Goal: Entertainment & Leisure: Consume media (video, audio)

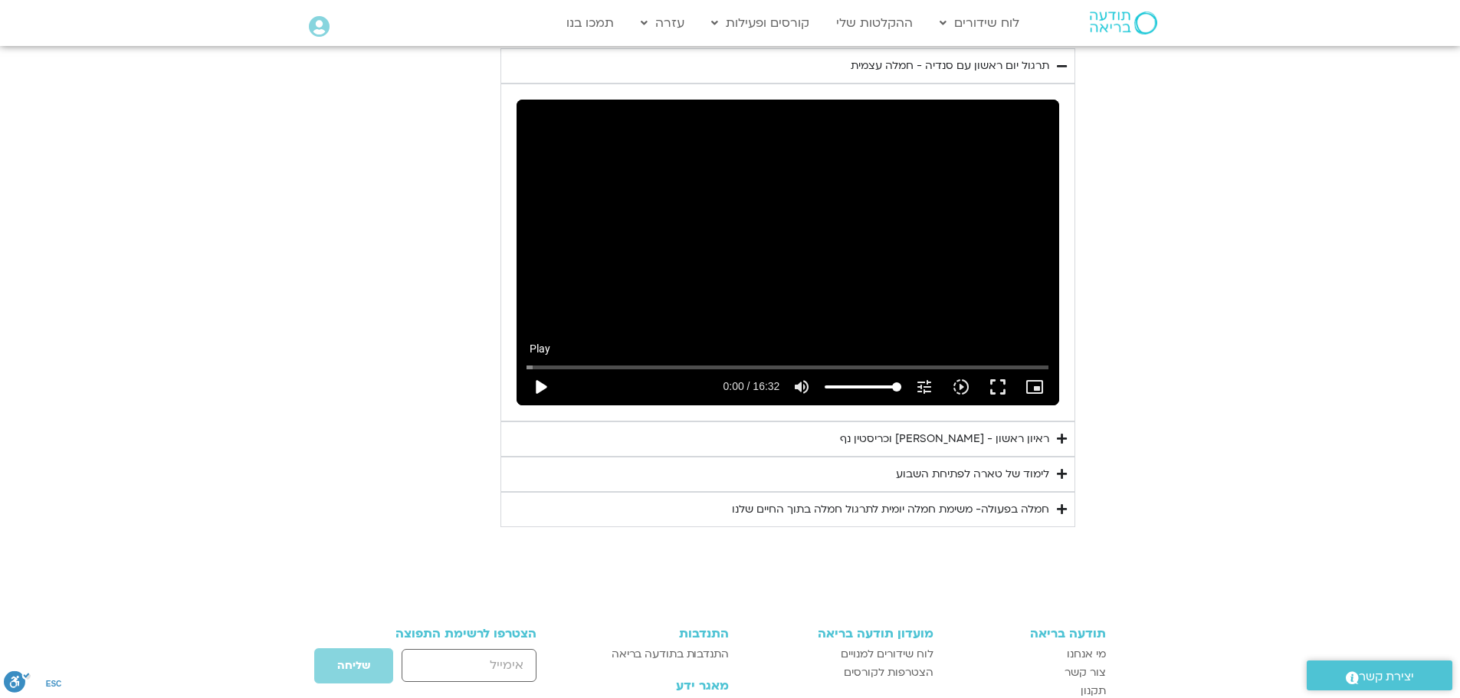
click at [545, 386] on button "play_arrow" at bounding box center [540, 387] width 37 height 37
click at [537, 385] on button "pause" at bounding box center [540, 387] width 37 height 37
type input "173.880218"
click at [985, 439] on div "ראיון ראשון - [PERSON_NAME] וכריסטין נף" at bounding box center [944, 439] width 209 height 18
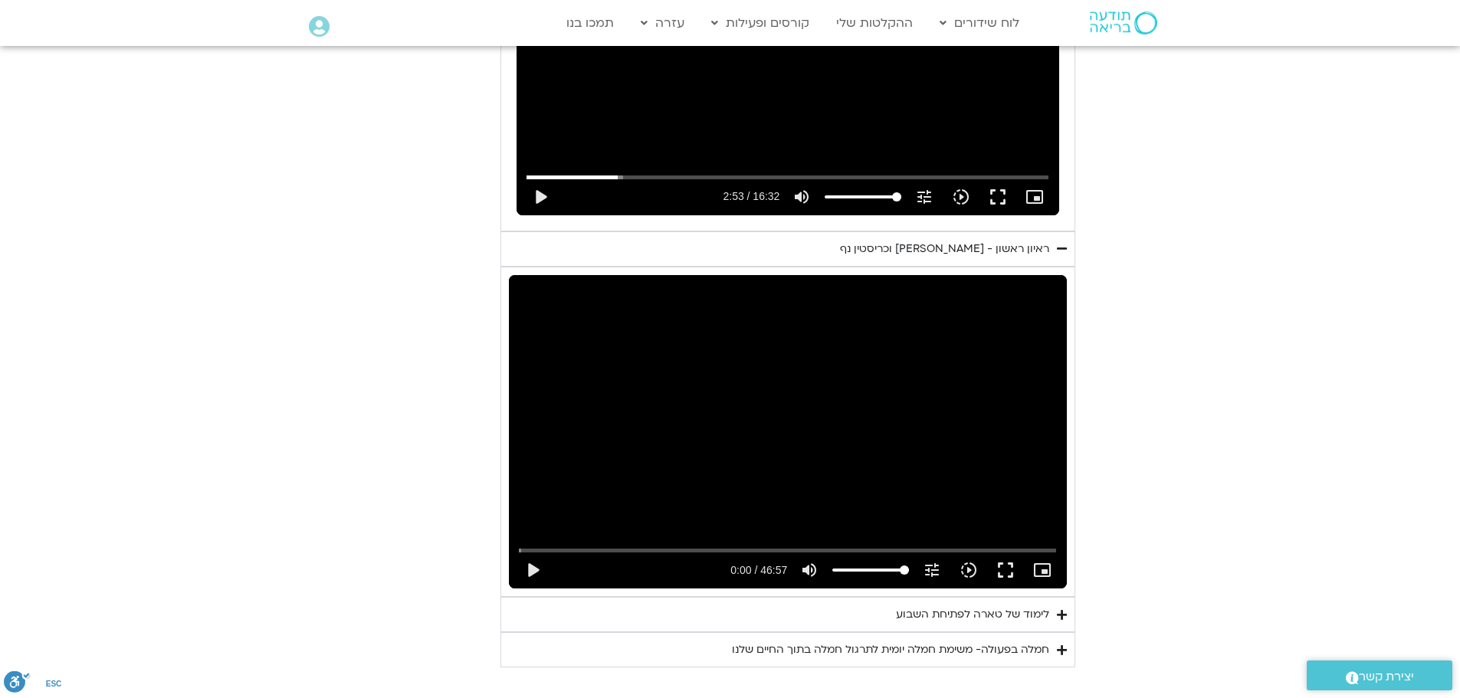
scroll to position [1019, 0]
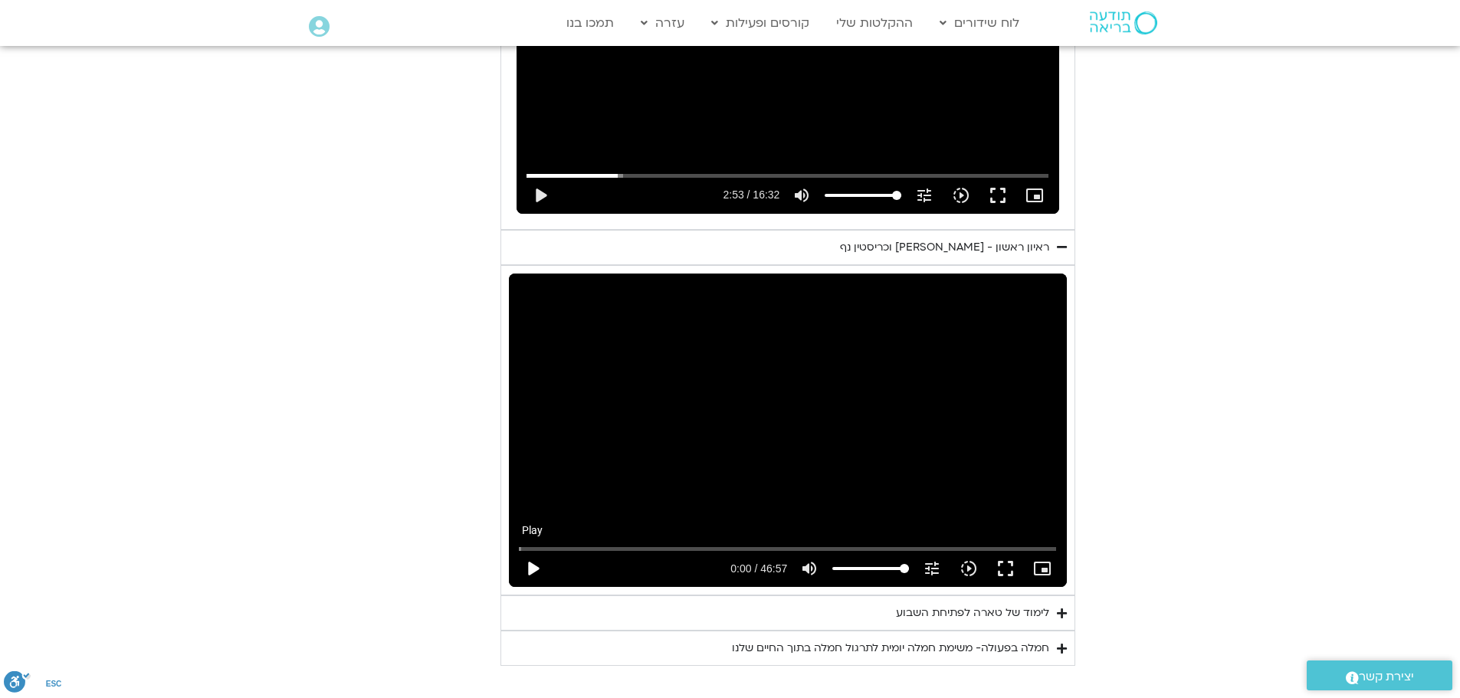
click at [532, 567] on button "play_arrow" at bounding box center [532, 568] width 37 height 37
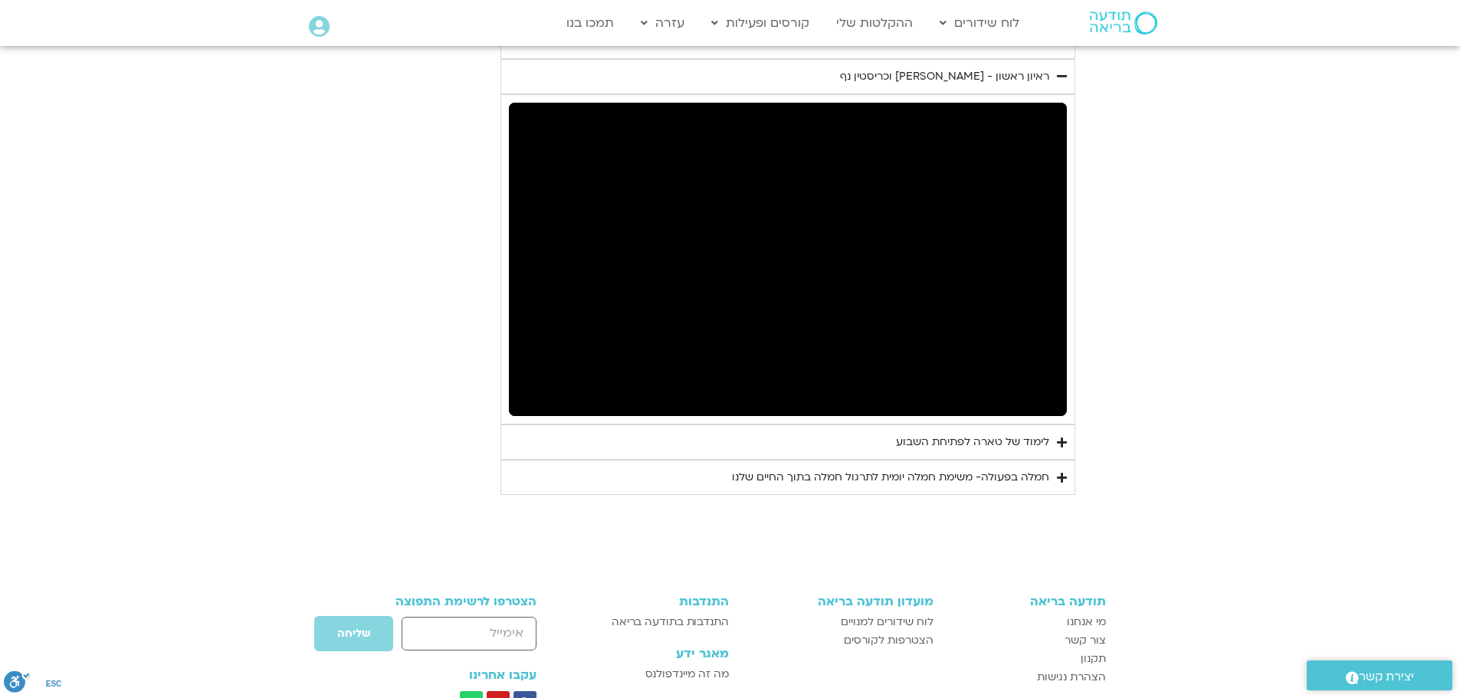
scroll to position [1211, 0]
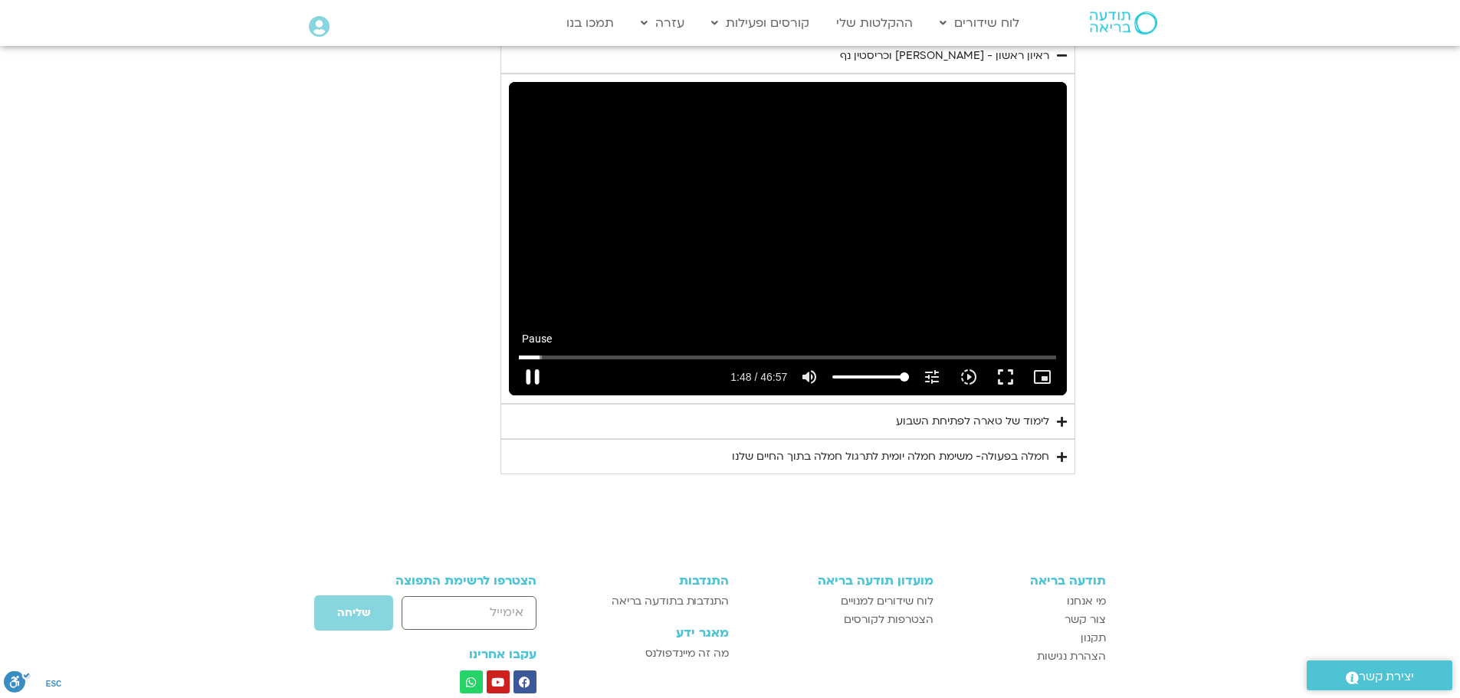
click at [525, 379] on button "pause" at bounding box center [532, 377] width 37 height 37
drag, startPoint x: 542, startPoint y: 356, endPoint x: 534, endPoint y: 356, distance: 7.7
click at [534, 356] on input "Seek" at bounding box center [787, 357] width 537 height 9
click at [532, 376] on button "play_arrow" at bounding box center [532, 377] width 37 height 37
click at [529, 379] on button "pause" at bounding box center [532, 377] width 37 height 37
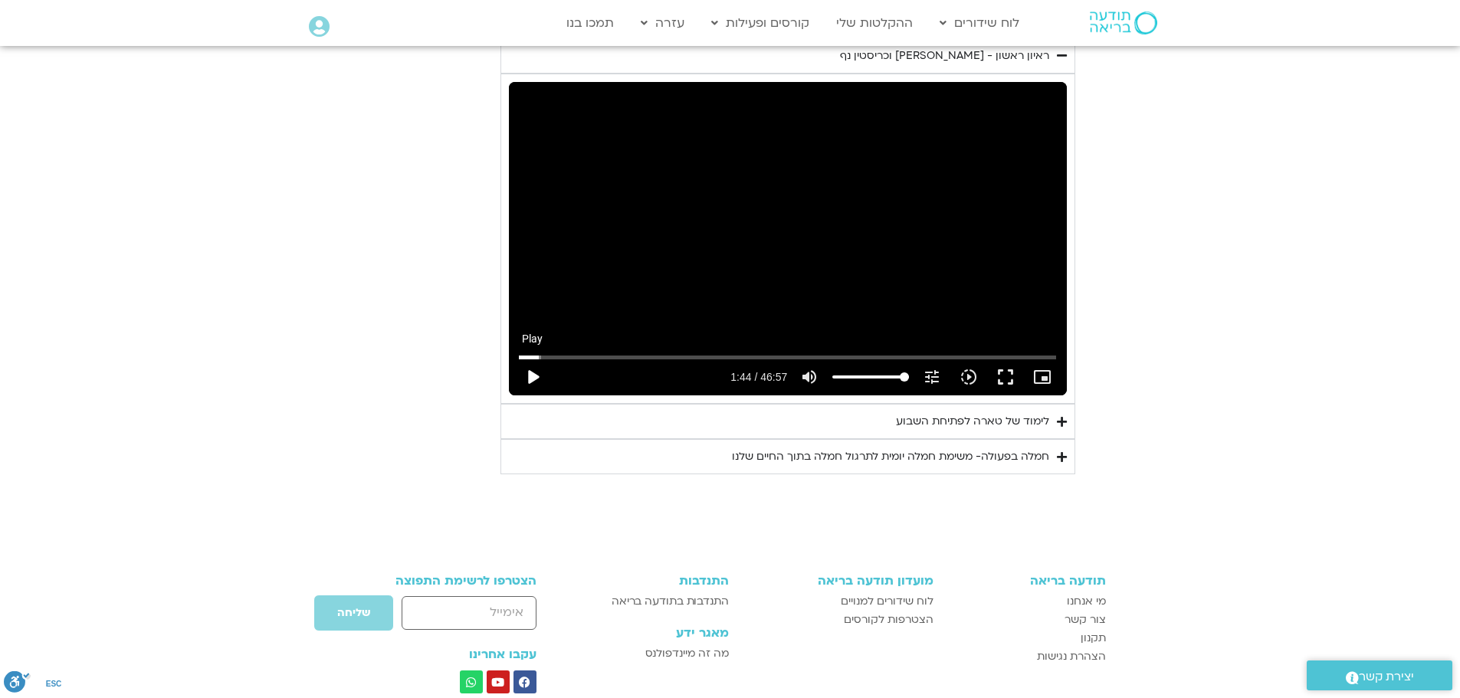
click at [532, 373] on button "play_arrow" at bounding box center [532, 377] width 37 height 37
click at [537, 373] on button "pause" at bounding box center [532, 377] width 37 height 37
click at [603, 355] on input "Seek" at bounding box center [787, 357] width 537 height 9
click at [531, 376] on button "play_arrow" at bounding box center [532, 377] width 37 height 37
click at [530, 378] on button "pause" at bounding box center [532, 377] width 37 height 37
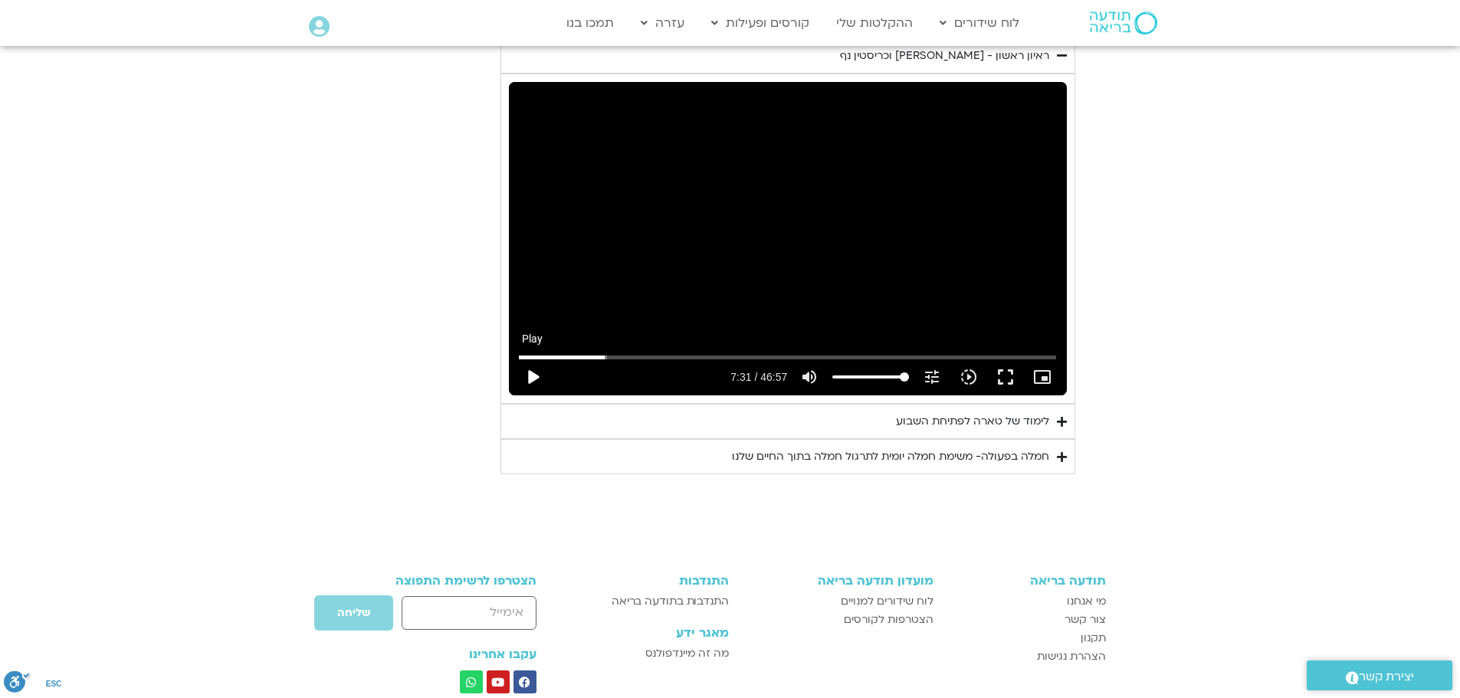
click at [527, 374] on button "play_arrow" at bounding box center [532, 377] width 37 height 37
click at [534, 376] on button "pause" at bounding box center [532, 377] width 37 height 37
click at [535, 379] on button "play_arrow" at bounding box center [532, 377] width 37 height 37
click at [531, 375] on button "pause" at bounding box center [532, 377] width 37 height 37
type input "1007.528846"
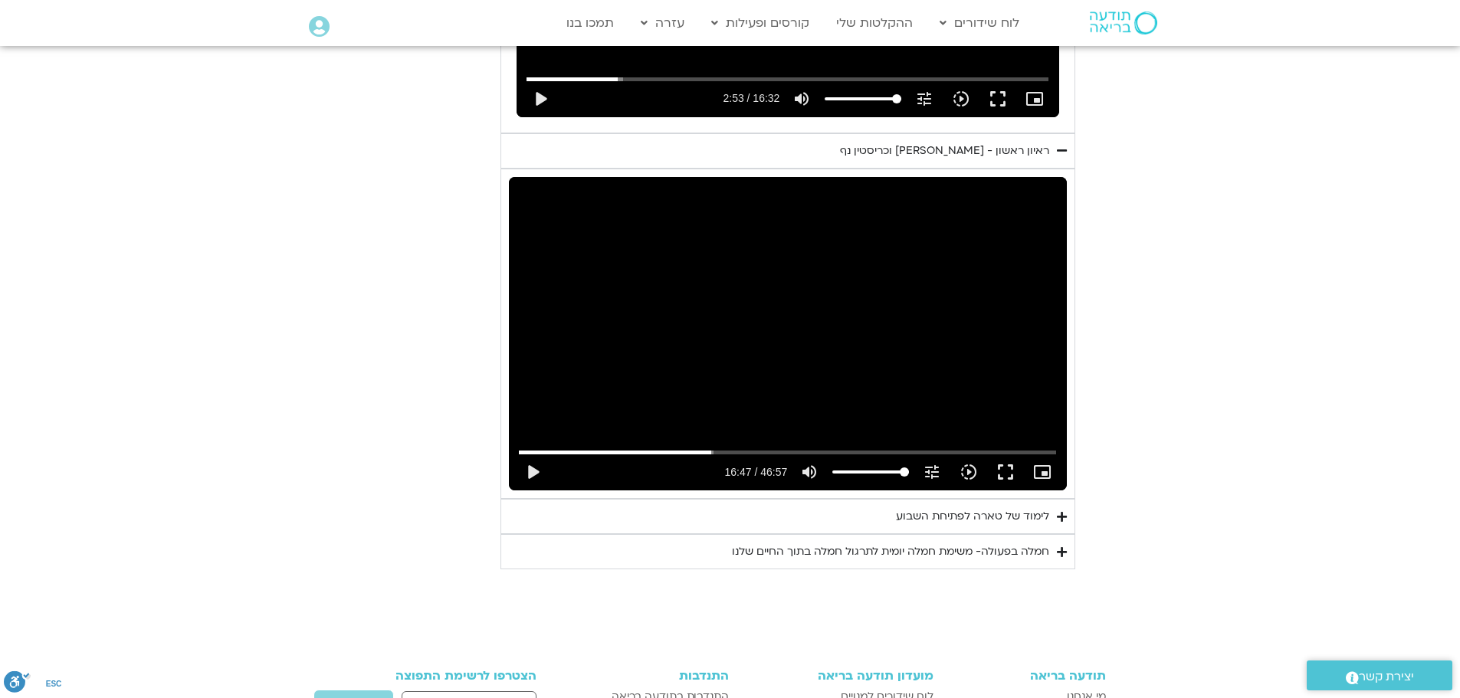
scroll to position [1063, 0]
